Goal: Use online tool/utility: Utilize a website feature to perform a specific function

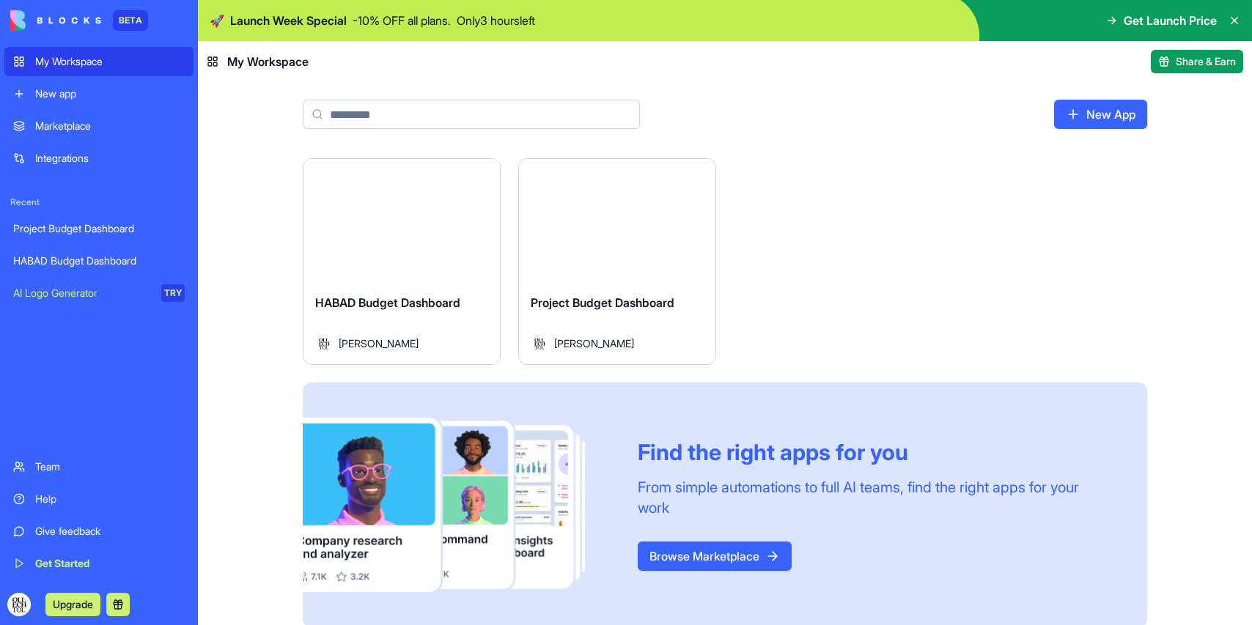
click at [352, 256] on div "Launch" at bounding box center [401, 220] width 196 height 123
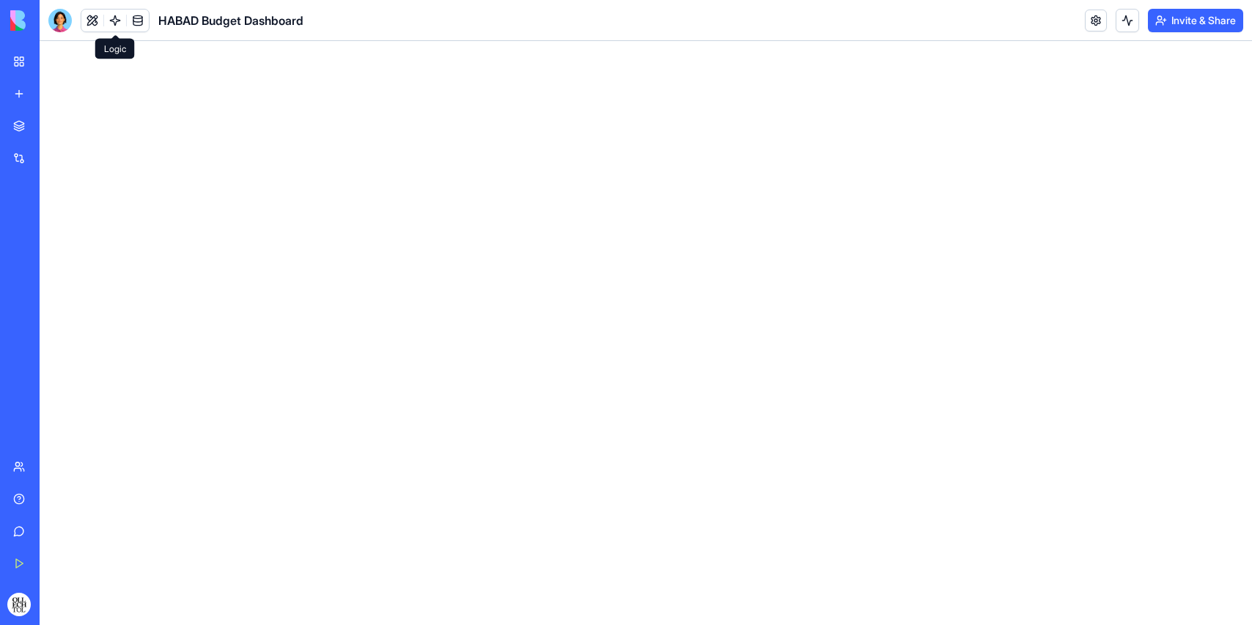
click at [117, 17] on link at bounding box center [115, 21] width 22 height 22
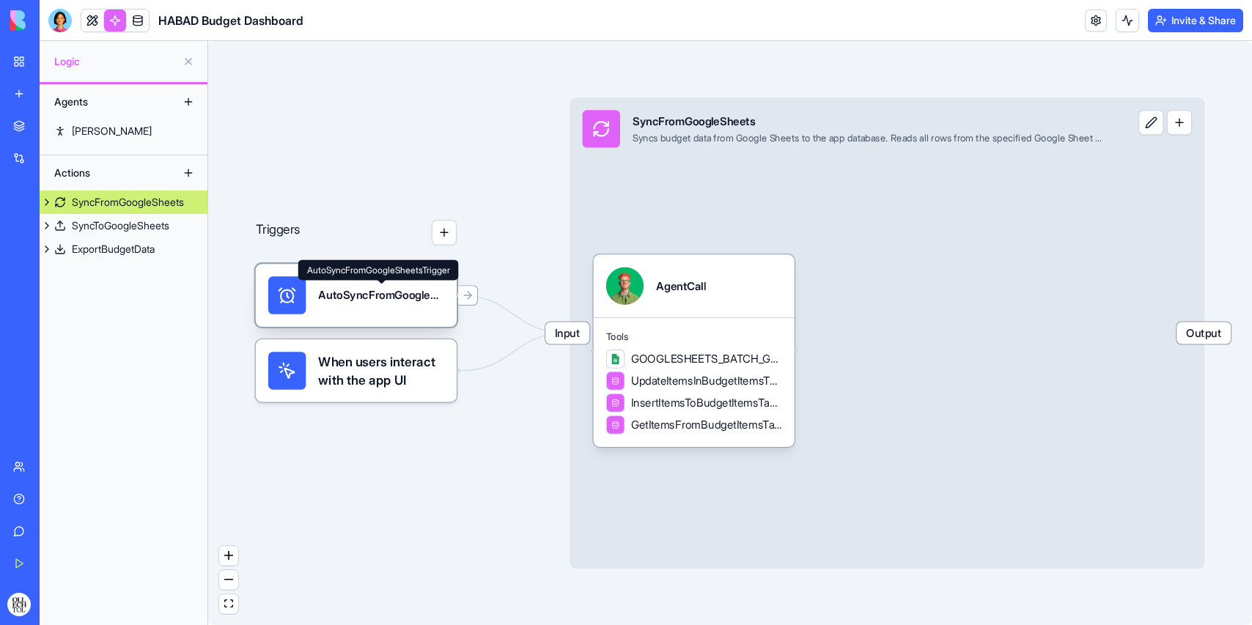
click at [361, 289] on div "AutoSyncFromGoogleSheetsTrigger" at bounding box center [380, 294] width 125 height 15
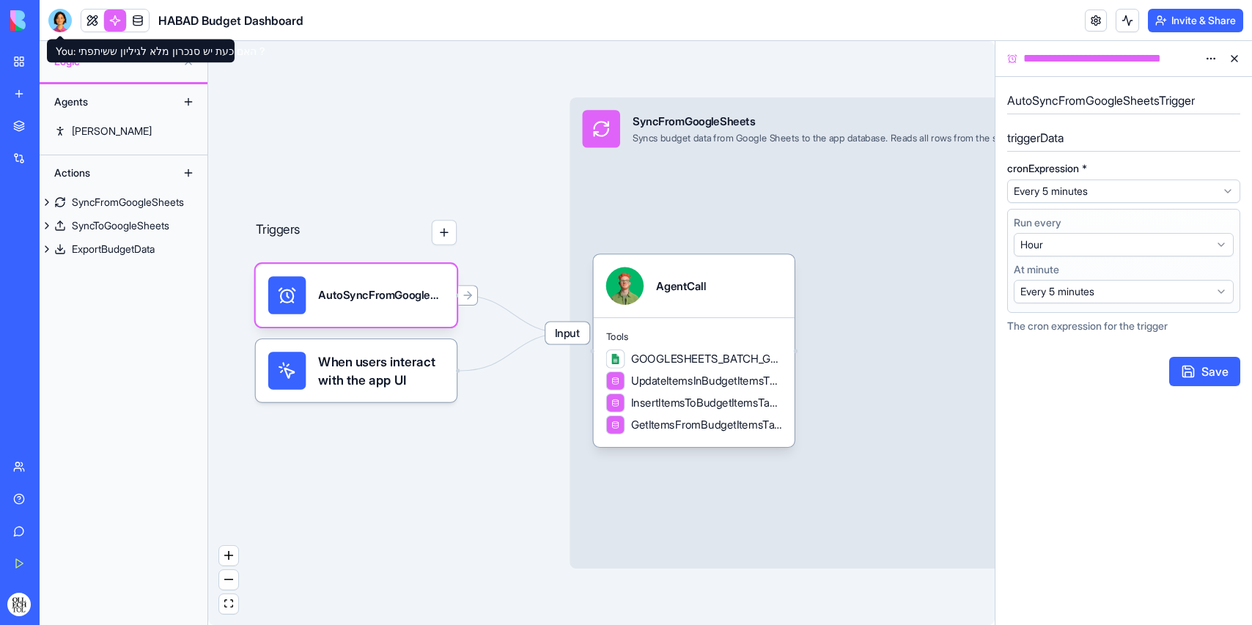
click at [62, 18] on div at bounding box center [59, 20] width 23 height 23
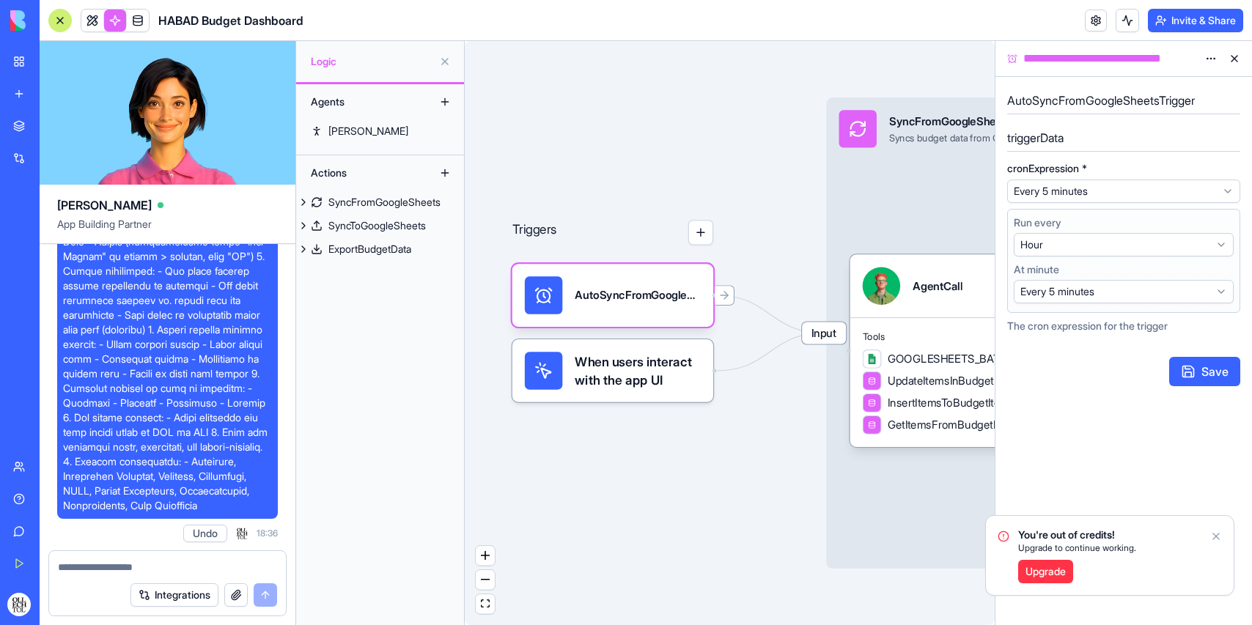
scroll to position [218, 0]
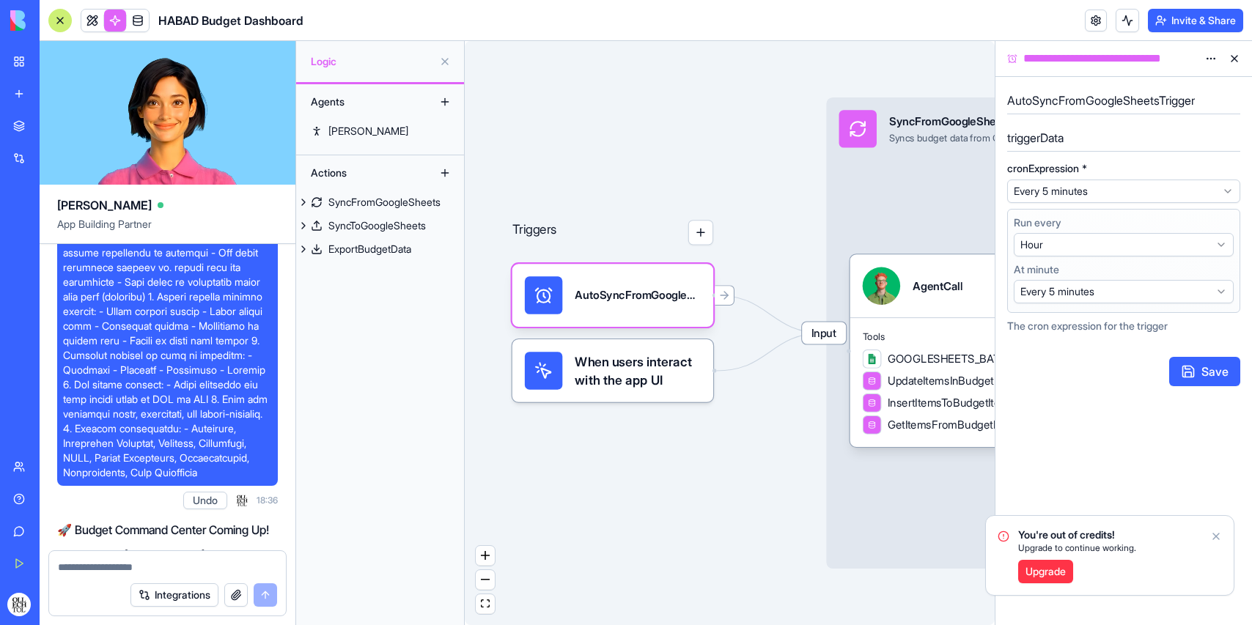
click at [1100, 192] on html "BETA My Workspace New app Marketplace Integrations Recent Project Budget Dashbo…" at bounding box center [626, 312] width 1252 height 625
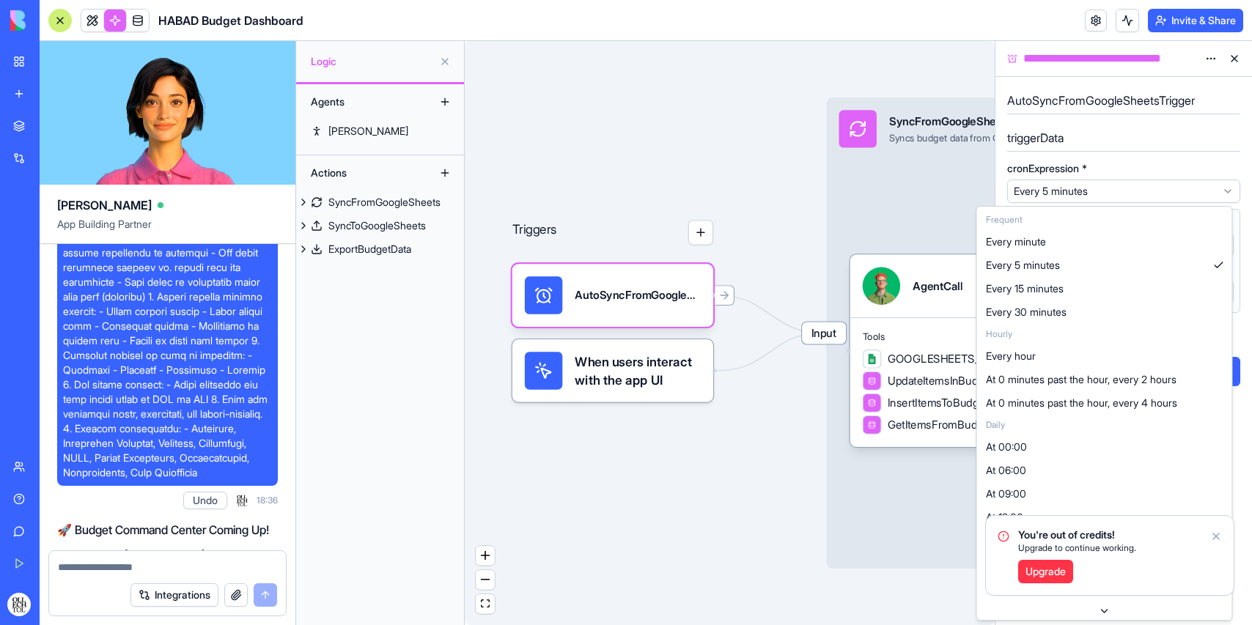
select select "*********"
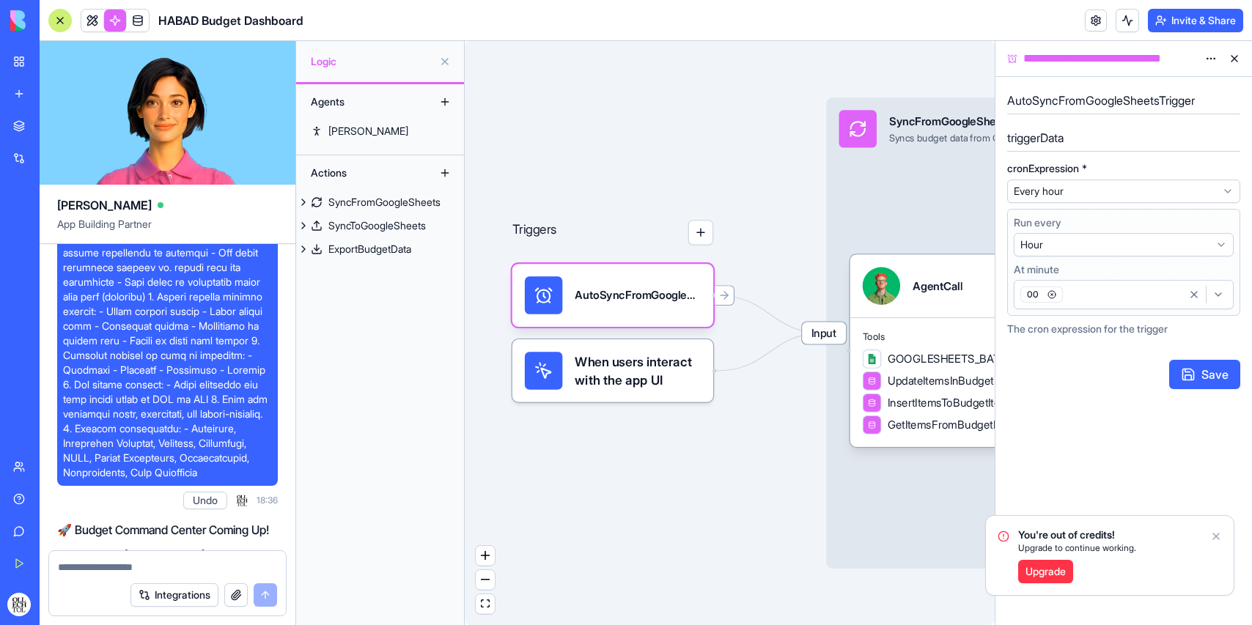
click at [1216, 536] on icon "Notifications alt+T" at bounding box center [1216, 536] width 6 height 6
click at [1215, 367] on button "Save" at bounding box center [1204, 374] width 71 height 29
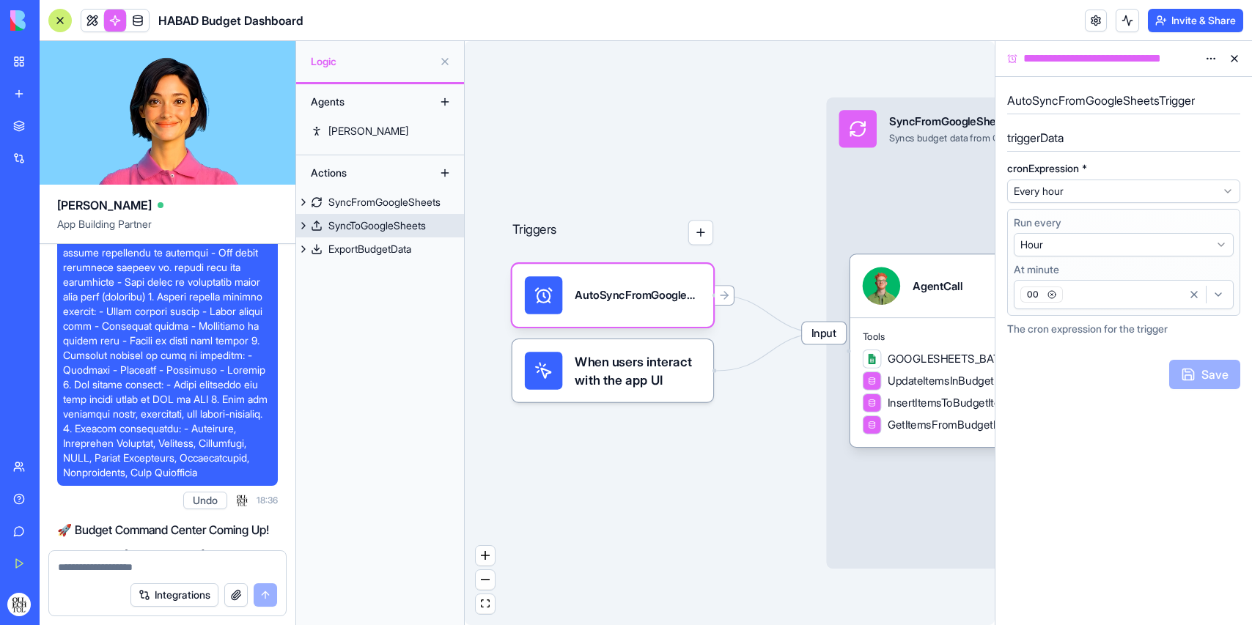
click at [382, 221] on div "SyncToGoogleSheets" at bounding box center [376, 225] width 97 height 15
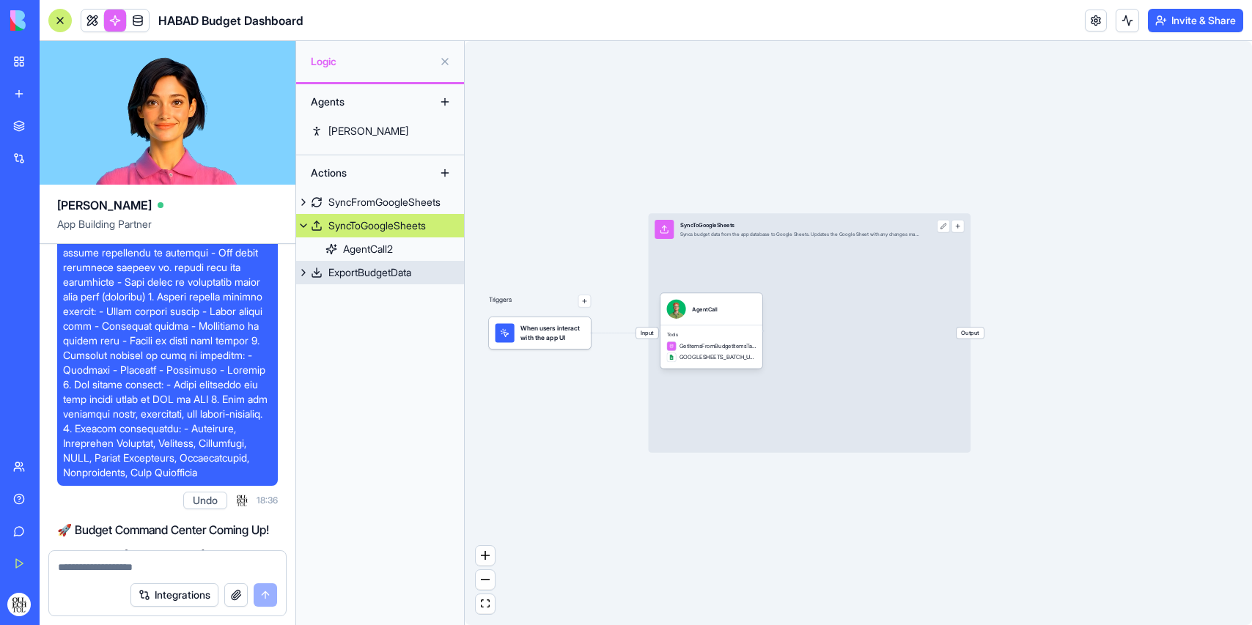
click at [361, 265] on div "ExportBudgetData" at bounding box center [369, 272] width 83 height 15
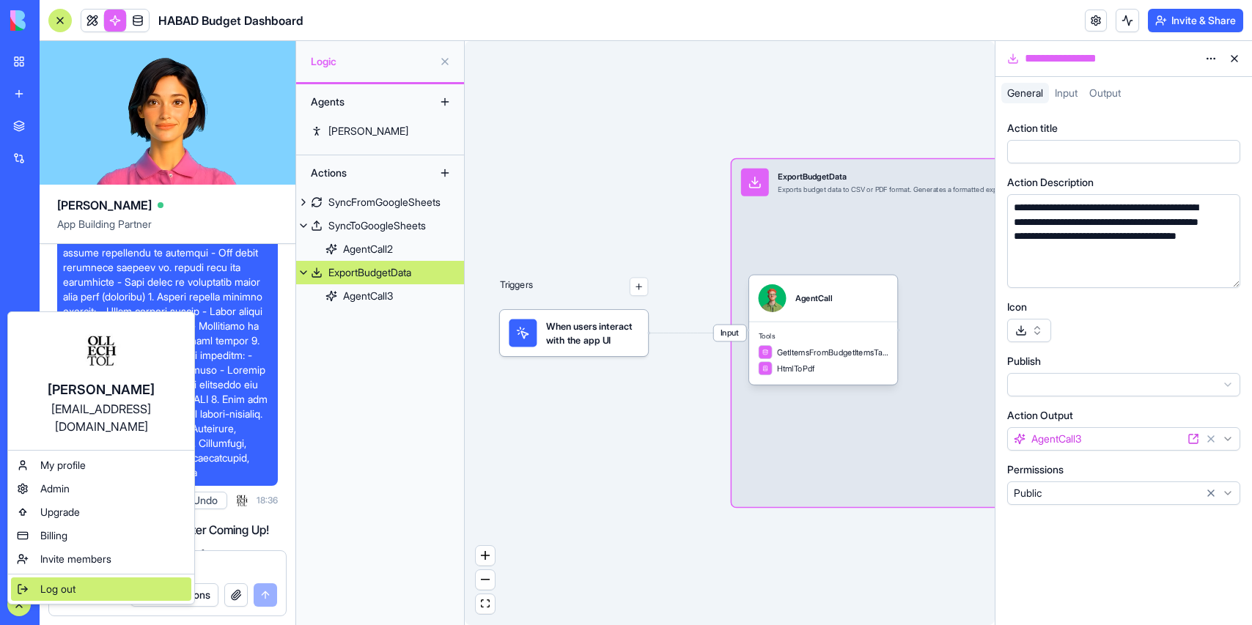
click at [53, 582] on span "Log out" at bounding box center [57, 589] width 35 height 15
